Goal: Check status: Check status

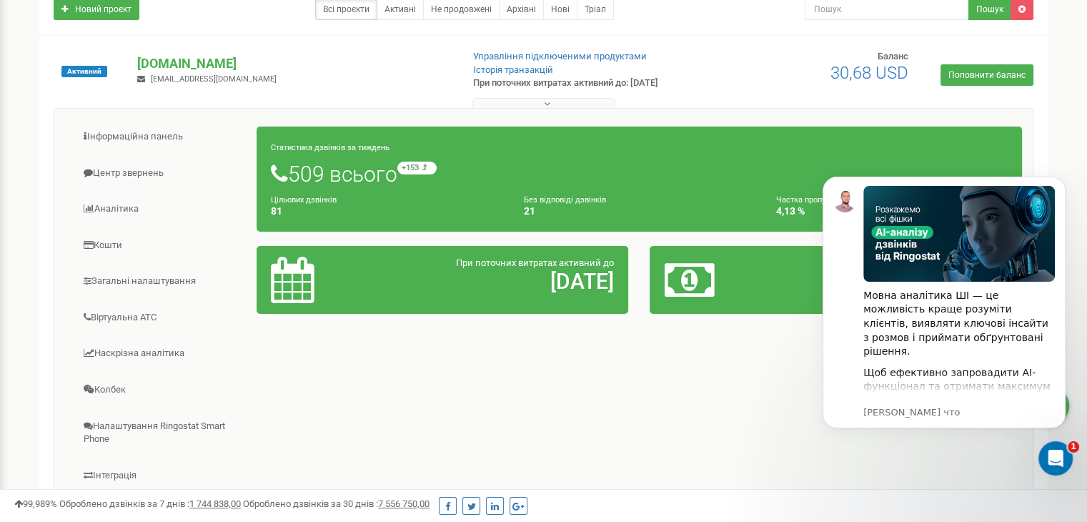
scroll to position [121, 0]
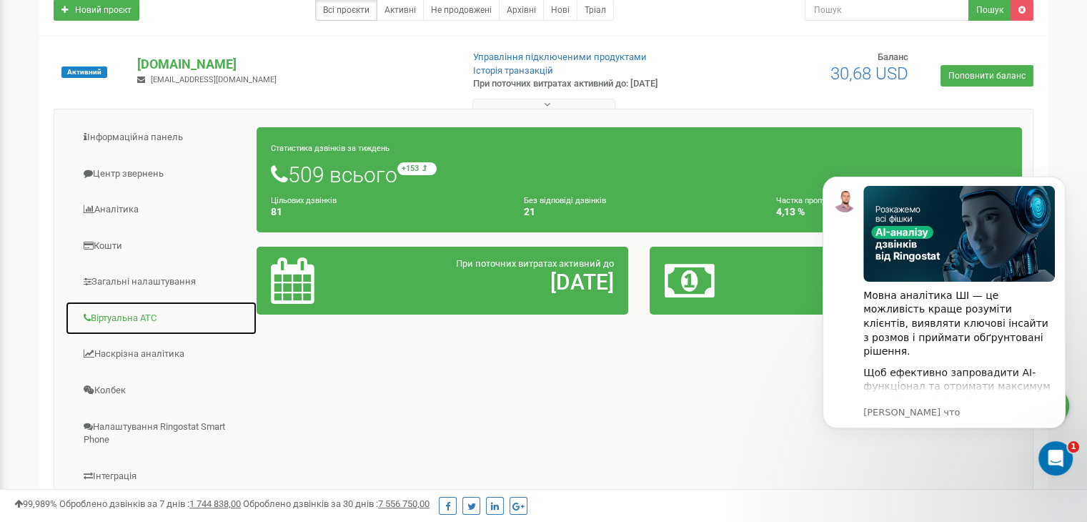
click at [139, 318] on link "Віртуальна АТС" at bounding box center [161, 318] width 192 height 35
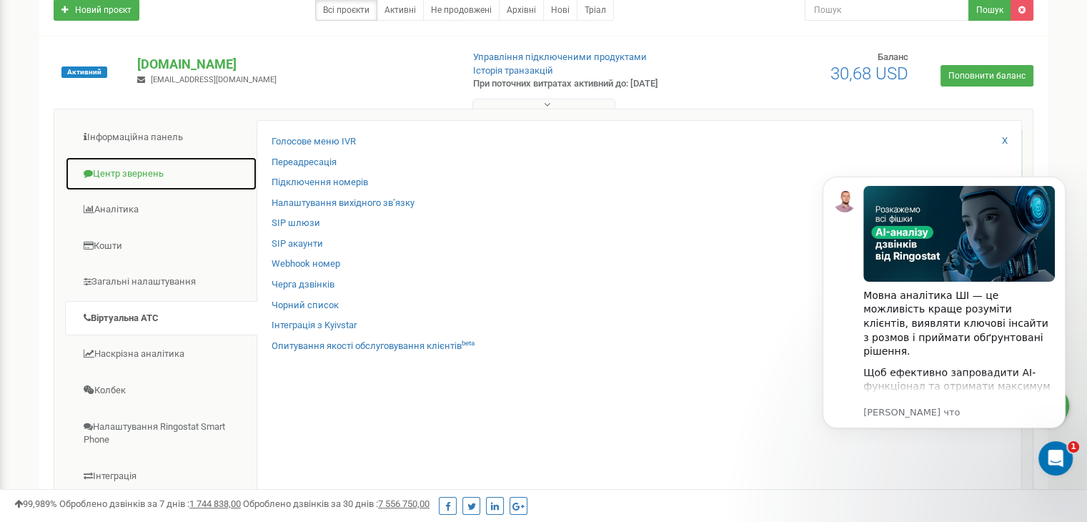
click at [125, 161] on link "Центр звернень" at bounding box center [161, 173] width 192 height 35
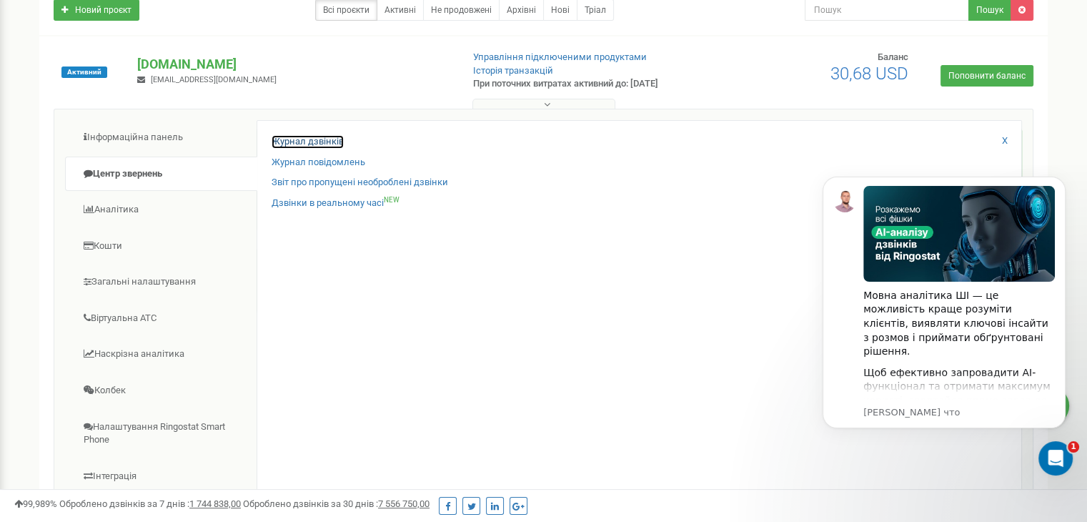
click at [299, 135] on link "Журнал дзвінків" at bounding box center [308, 142] width 72 height 14
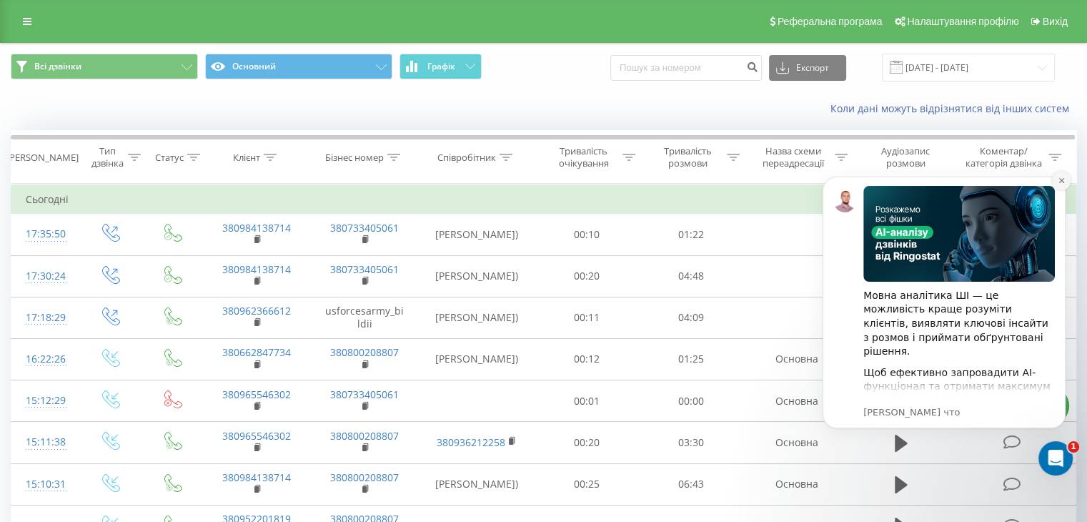
click at [1060, 179] on icon "Dismiss notification" at bounding box center [1060, 180] width 5 height 5
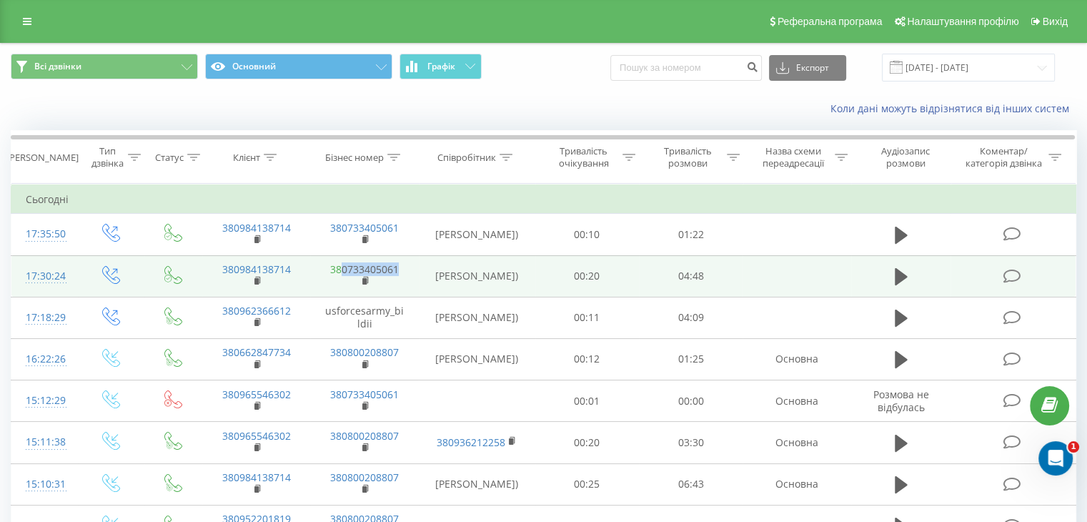
drag, startPoint x: 405, startPoint y: 284, endPoint x: 344, endPoint y: 289, distance: 61.0
click at [344, 289] on td "380733405061" at bounding box center [364, 275] width 108 height 41
click at [300, 287] on td "380984138714" at bounding box center [256, 275] width 108 height 41
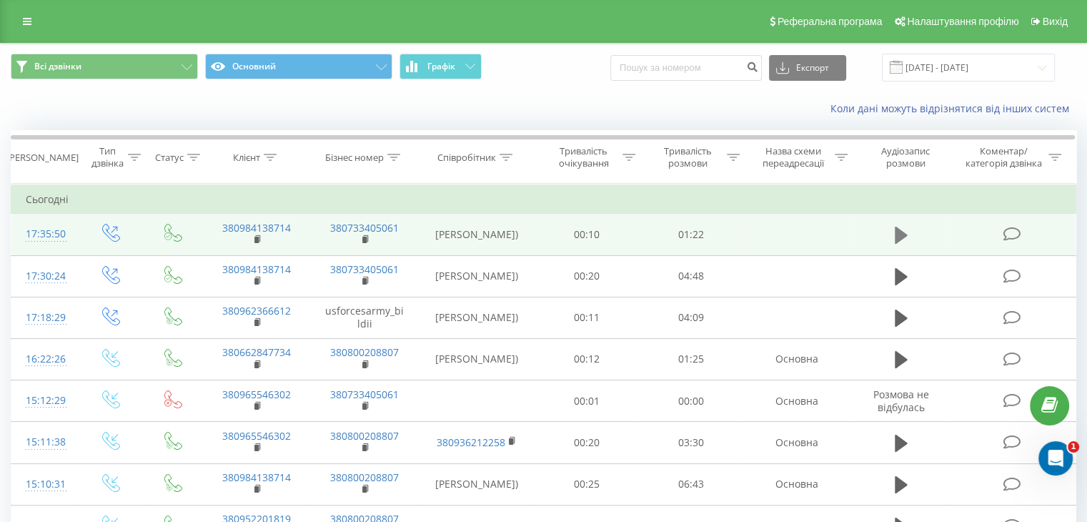
click at [902, 235] on icon at bounding box center [901, 235] width 13 height 20
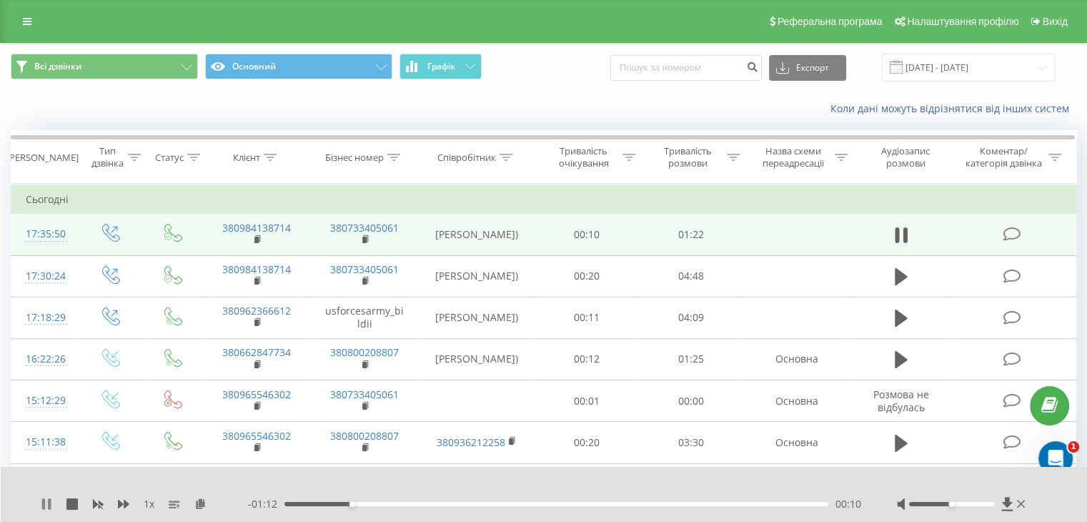
click at [43, 503] on icon at bounding box center [43, 503] width 3 height 11
